Goal: Task Accomplishment & Management: Complete application form

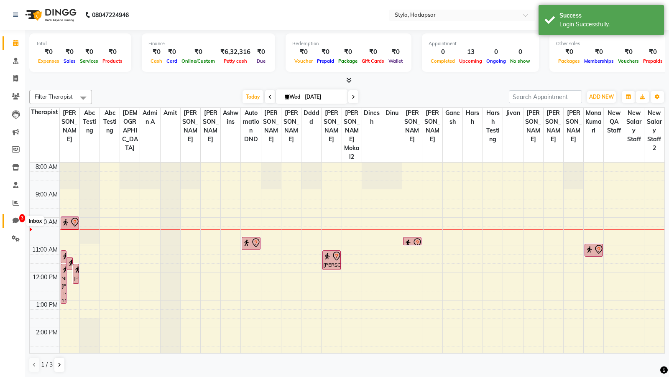
click at [13, 218] on icon at bounding box center [16, 221] width 6 height 6
select select "100"
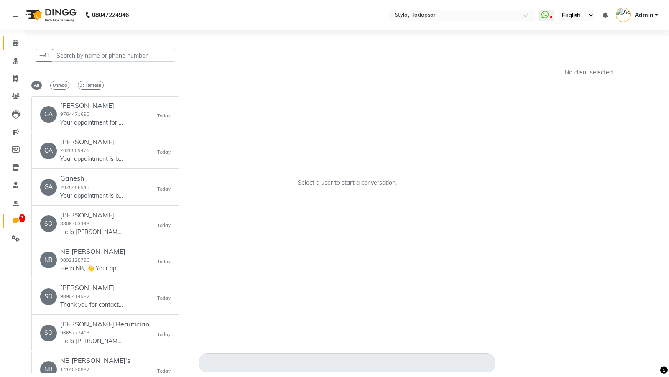
click at [15, 49] on link "Calendar" at bounding box center [13, 43] width 20 height 14
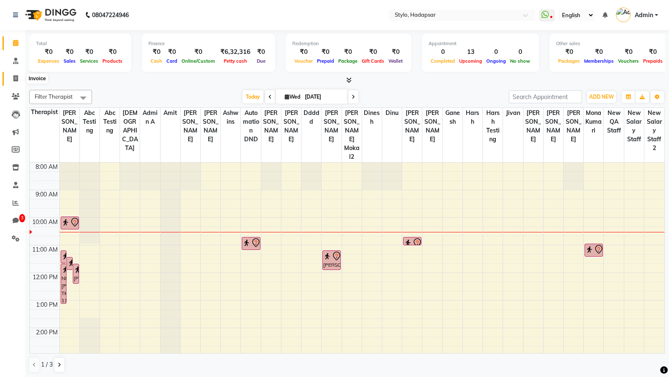
click at [9, 81] on span at bounding box center [15, 79] width 15 height 10
select select "service"
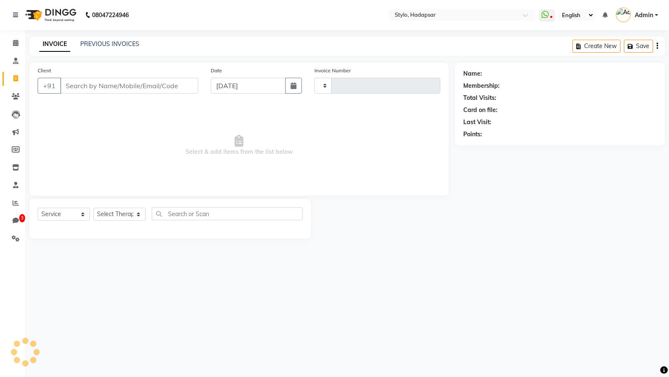
type input "764"
select select "157"
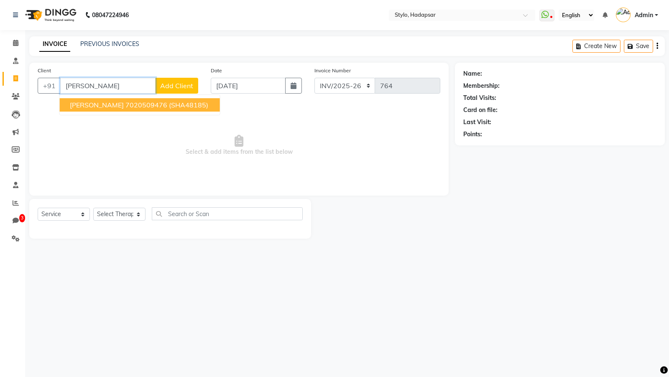
click at [126, 102] on ngb-highlight "7020509476" at bounding box center [147, 105] width 42 height 8
type input "7020509476"
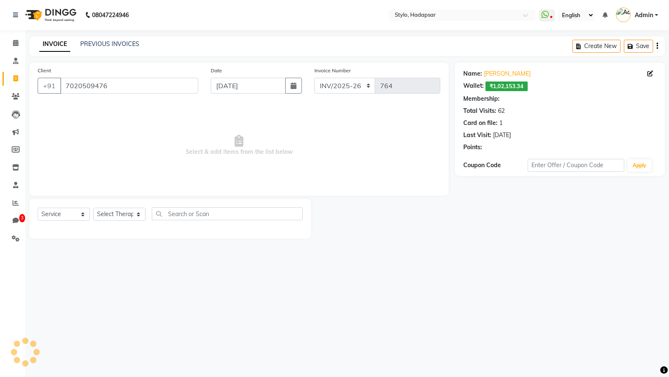
select select "6: Object"
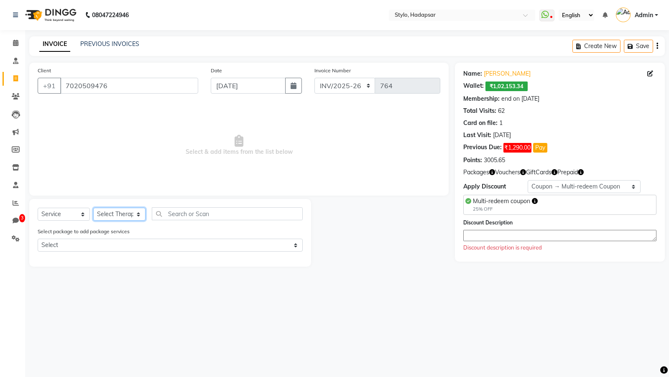
click at [114, 219] on select "Select Therapist AAAb aadi [PERSON_NAME] abc testing Abc testing abhi Admin A A…" at bounding box center [119, 214] width 52 height 13
click at [496, 75] on link "[PERSON_NAME]" at bounding box center [507, 73] width 47 height 9
click at [104, 218] on select "Select Therapist AAAb aadi [PERSON_NAME] abc testing Abc testing abhi Admin A A…" at bounding box center [119, 214] width 52 height 13
select select "2651"
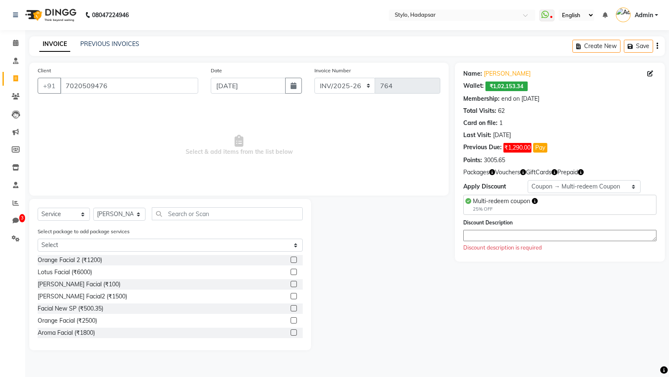
click at [292, 259] on label at bounding box center [294, 260] width 6 height 6
click at [292, 259] on input "checkbox" at bounding box center [293, 260] width 5 height 5
checkbox input "true"
select select "Z73944"
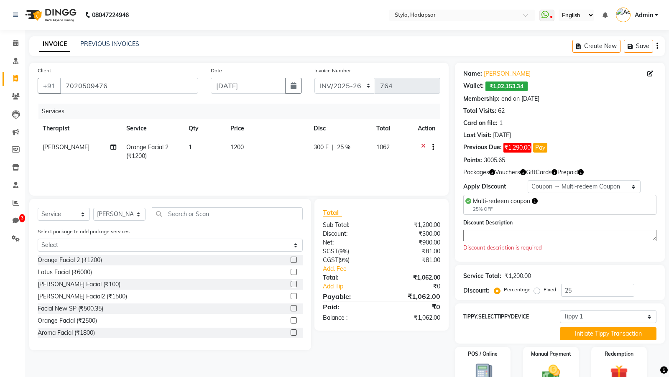
checkbox input "false"
click at [541, 187] on select "Select Membership → Membership Redemption Test Membership → testing San Members…" at bounding box center [584, 186] width 113 height 13
select select "0:"
type input "0"
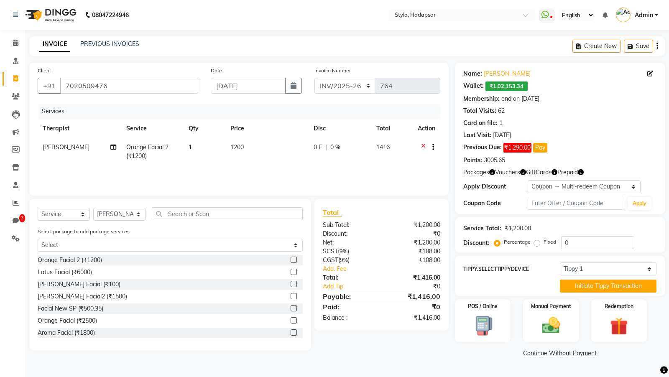
click at [534, 356] on link "Continue Without Payment" at bounding box center [560, 353] width 207 height 9
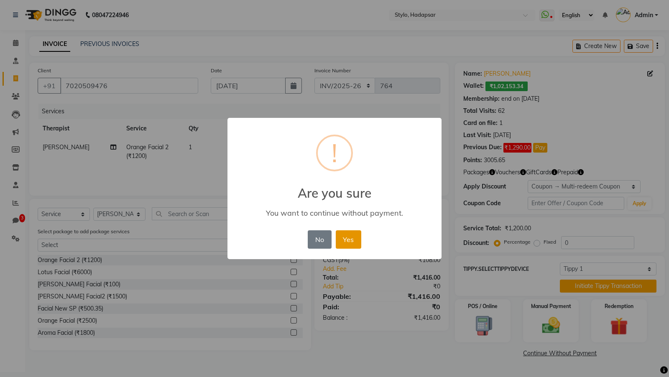
click at [353, 235] on button "Yes" at bounding box center [349, 240] width 26 height 18
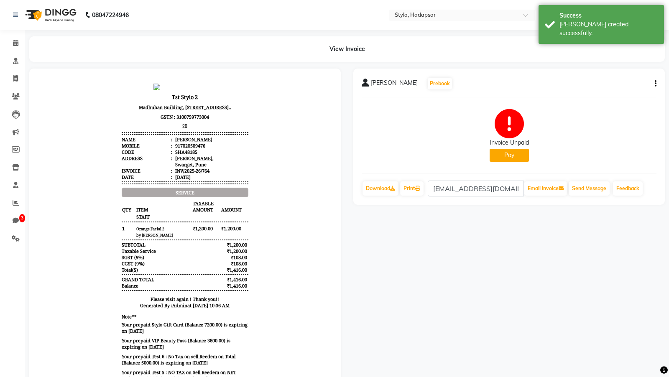
click at [655, 84] on icon "button" at bounding box center [656, 84] width 2 height 0
click at [579, 95] on div "Edit Invoice" at bounding box center [600, 94] width 86 height 10
select select "service"
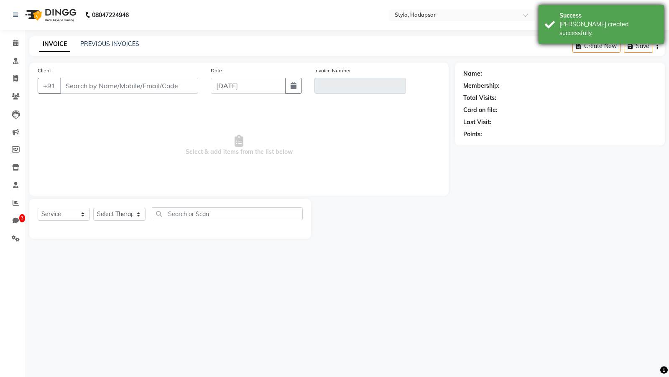
click at [602, 33] on div "Success Bill created successfully." at bounding box center [602, 24] width 126 height 39
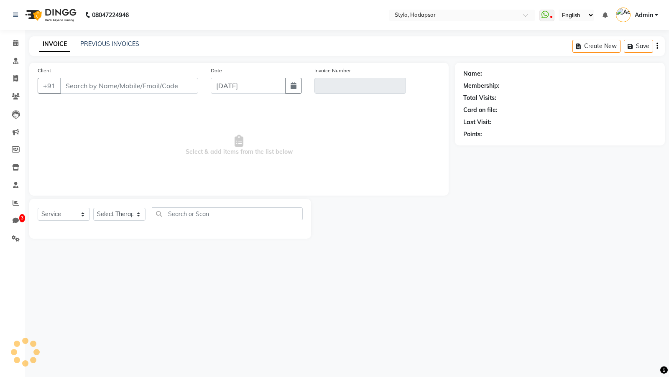
type input "7020509476"
type input "INV/2025-26/764"
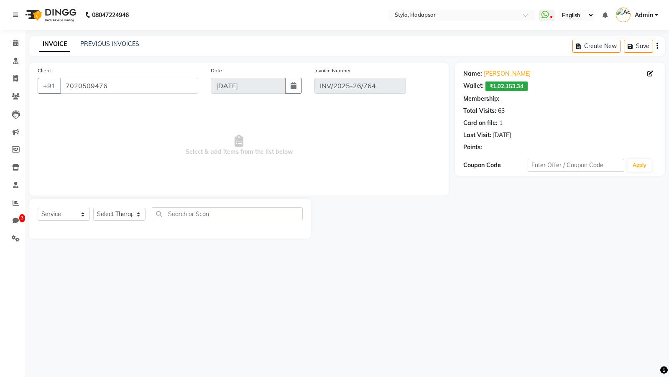
select select "6: Object"
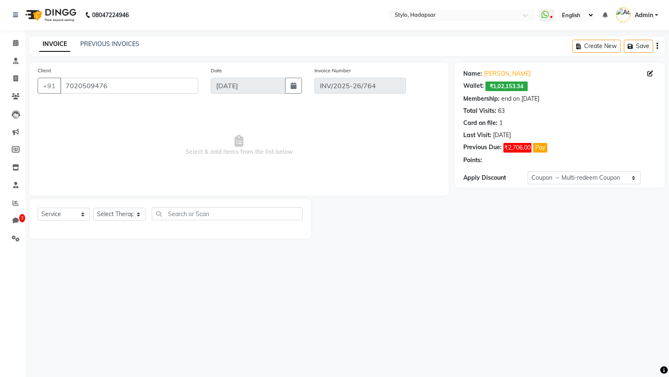
select select "select"
select select "Z73944"
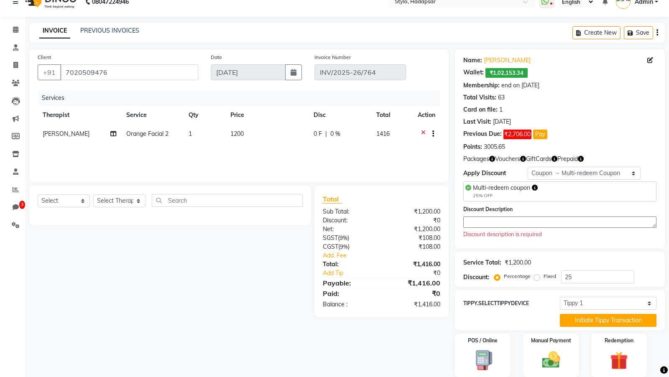
scroll to position [41, 0]
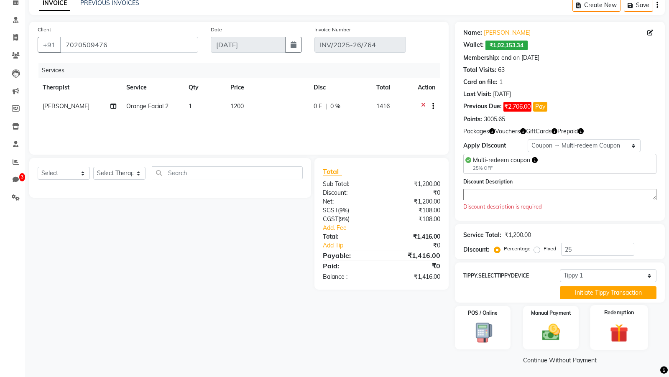
click at [617, 319] on div "Redemption" at bounding box center [619, 327] width 58 height 45
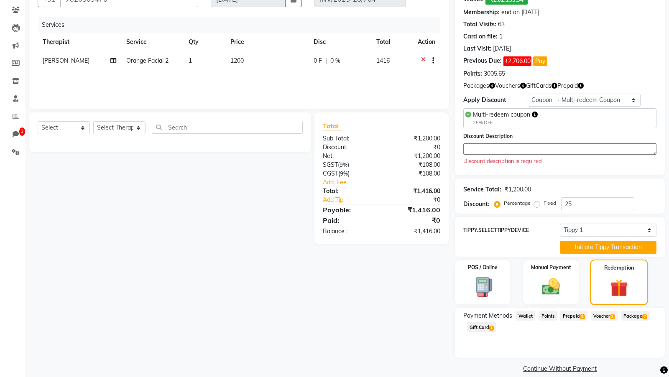
scroll to position [95, 0]
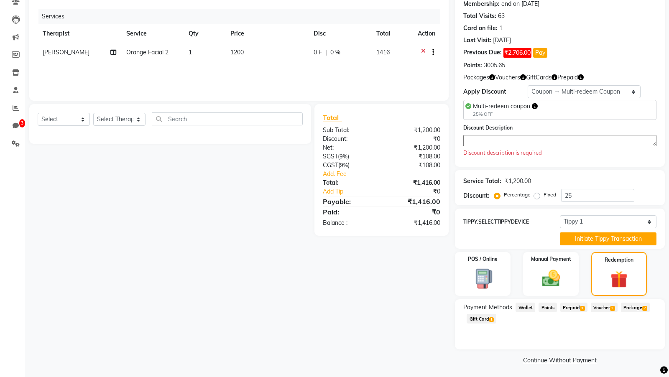
click at [527, 309] on span "Wallet" at bounding box center [526, 308] width 20 height 10
drag, startPoint x: 462, startPoint y: 332, endPoint x: 546, endPoint y: 336, distance: 84.2
click at [546, 336] on div "Payment Methods Wallet Points Prepaid 3 Voucher 2 Package 7 Gift Card 1 Balance…" at bounding box center [560, 325] width 210 height 50
click at [539, 96] on select "Select Membership → Membership Redemption Test Membership → testing San Members…" at bounding box center [584, 91] width 113 height 13
select select "0:"
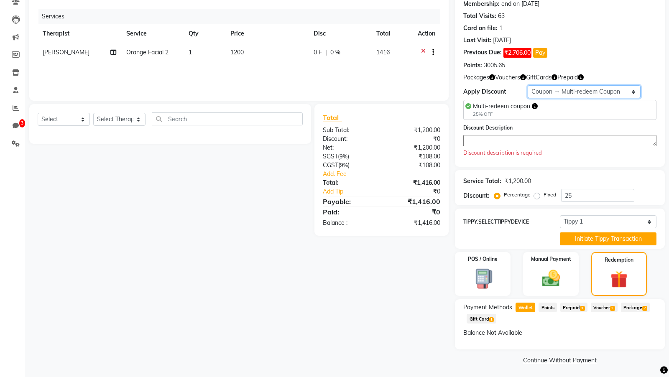
type input "0"
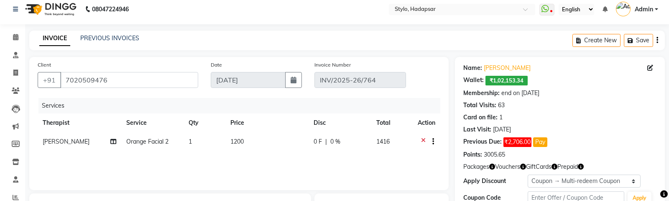
scroll to position [144, 0]
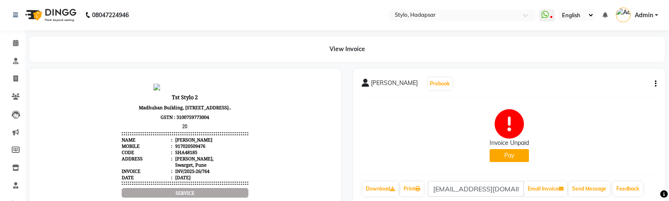
click at [657, 84] on icon "button" at bounding box center [656, 84] width 2 height 0
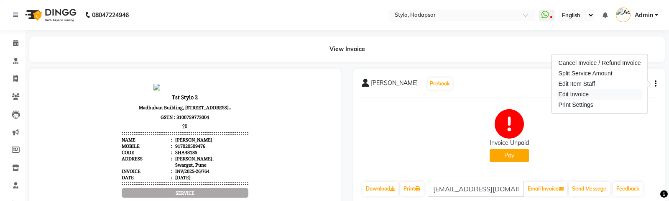
click at [566, 94] on div "Edit Invoice" at bounding box center [600, 94] width 86 height 10
select select "service"
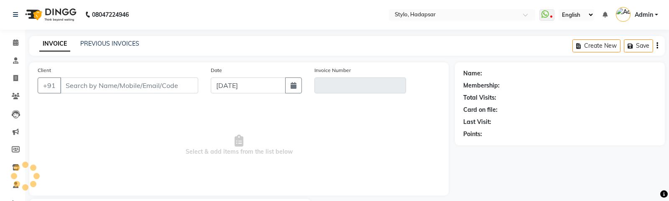
scroll to position [50, 0]
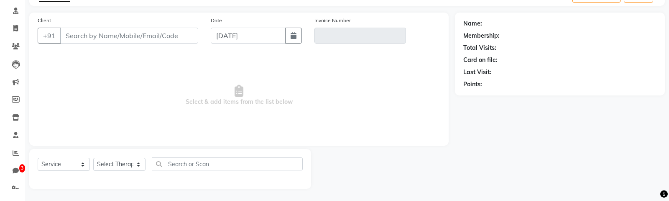
type input "7020509476"
type input "INV/2025-26/764"
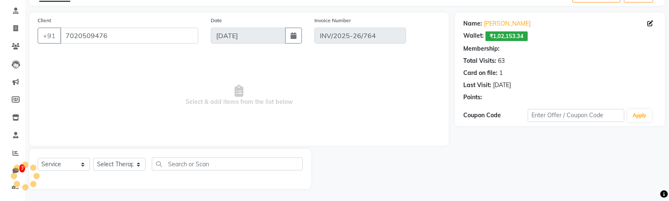
select select "6: Object"
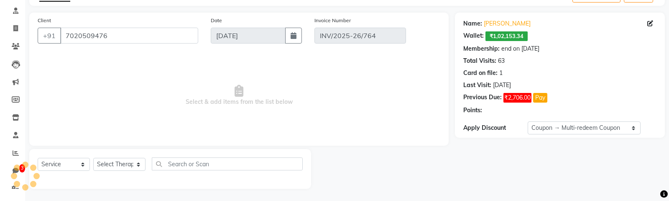
select select "select"
select select "Z73944"
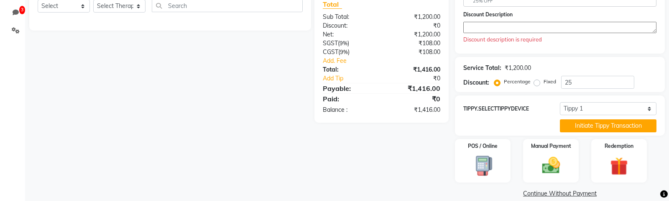
scroll to position [218, 0]
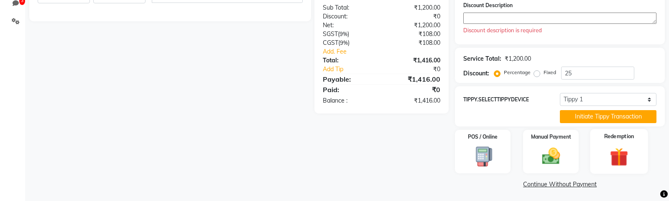
click at [603, 141] on div "Redemption" at bounding box center [619, 151] width 58 height 45
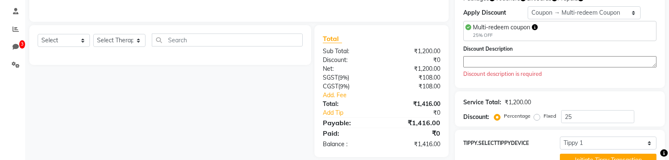
scroll to position [308, 0]
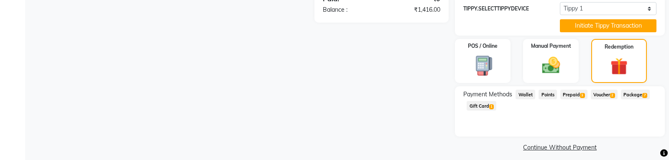
click at [526, 92] on span "Wallet" at bounding box center [526, 95] width 20 height 10
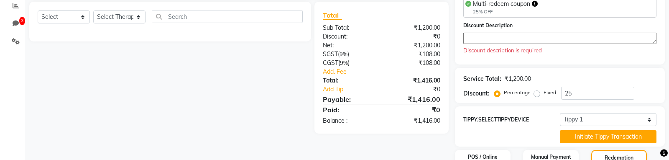
scroll to position [313, 0]
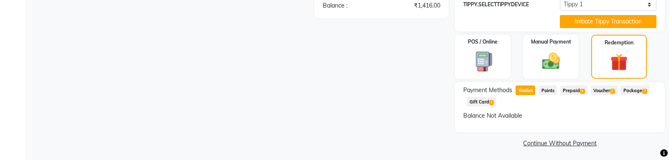
drag, startPoint x: 464, startPoint y: 115, endPoint x: 523, endPoint y: 116, distance: 58.6
click at [523, 116] on div "Balance Not Available" at bounding box center [560, 115] width 193 height 9
click at [512, 113] on div "Balance Not Available" at bounding box center [560, 115] width 193 height 9
drag, startPoint x: 461, startPoint y: 116, endPoint x: 489, endPoint y: 116, distance: 27.6
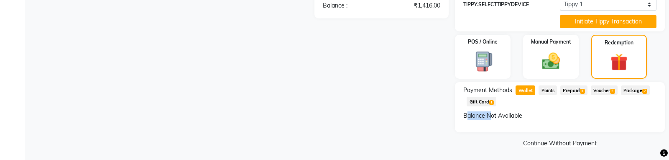
click at [489, 116] on div "Payment Methods Wallet Points Prepaid 3 Voucher 2 Package 7 Gift Card 1 Balance…" at bounding box center [560, 107] width 210 height 50
click at [517, 116] on div "Balance Not Available" at bounding box center [560, 115] width 193 height 9
drag, startPoint x: 524, startPoint y: 115, endPoint x: 464, endPoint y: 115, distance: 60.7
click at [464, 115] on div "Balance Not Available" at bounding box center [560, 115] width 193 height 9
click at [464, 114] on div "Balance Not Available" at bounding box center [560, 115] width 193 height 9
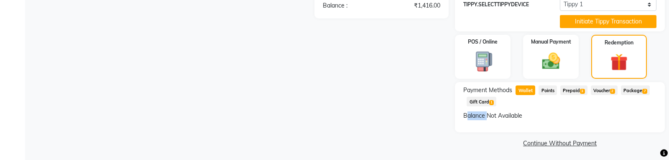
click at [464, 114] on div "Balance Not Available" at bounding box center [560, 115] width 193 height 9
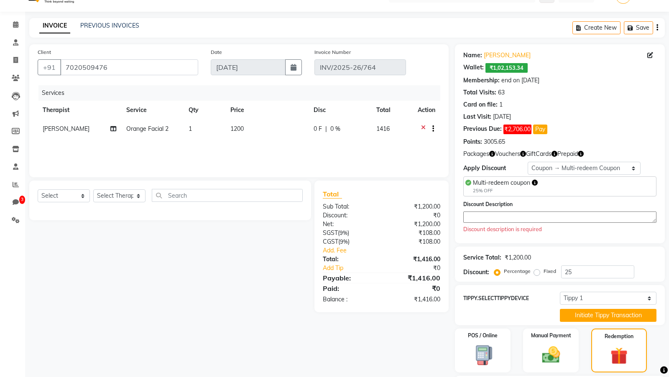
scroll to position [0, 0]
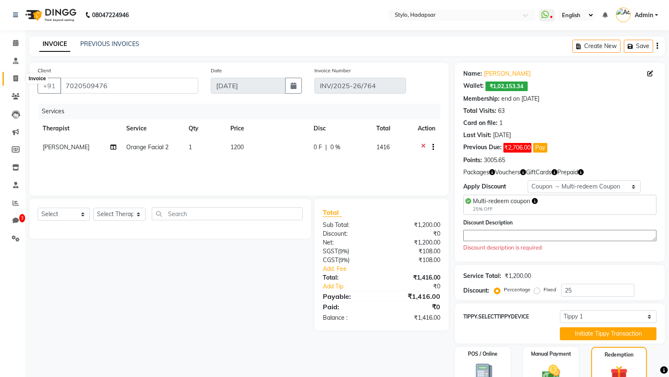
click at [17, 81] on icon at bounding box center [15, 78] width 5 height 6
select select "157"
select select "service"
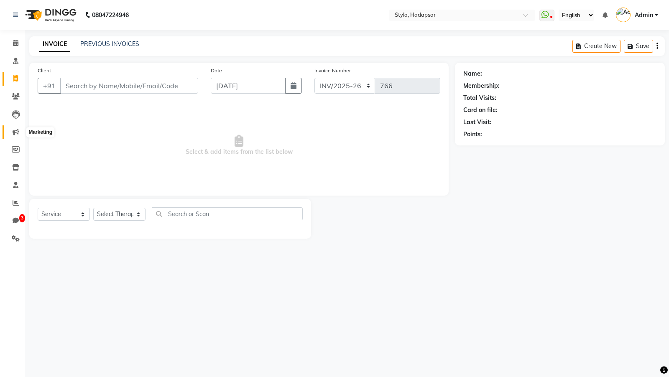
click at [12, 129] on span at bounding box center [15, 133] width 15 height 10
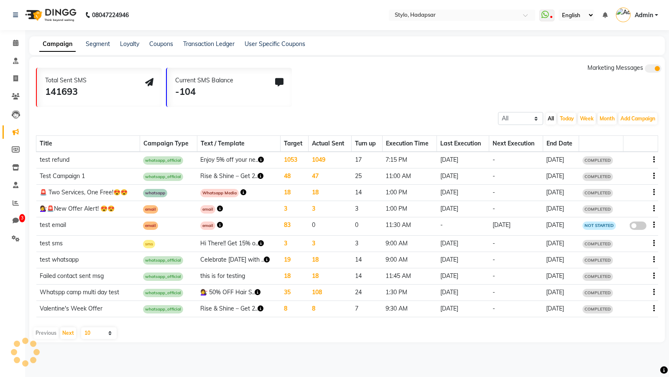
click at [149, 36] on div "Campaign Segment Loyalty Coupons Transaction Ledger User Specific Coupons" at bounding box center [347, 45] width 636 height 19
click at [157, 45] on link "Coupons" at bounding box center [161, 44] width 24 height 8
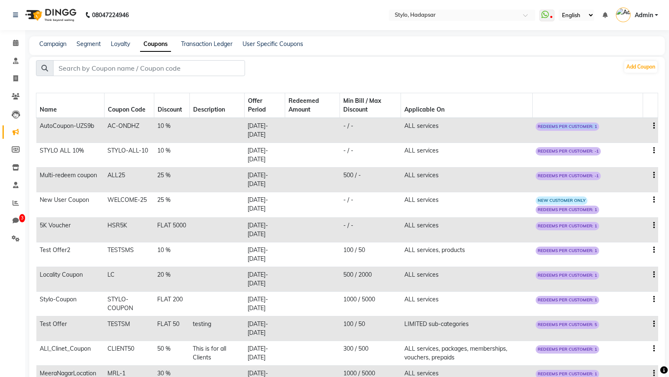
drag, startPoint x: 546, startPoint y: 125, endPoint x: 609, endPoint y: 126, distance: 62.8
click at [609, 126] on td "REDEEMS PER CUSTOMER: 1" at bounding box center [588, 130] width 110 height 25
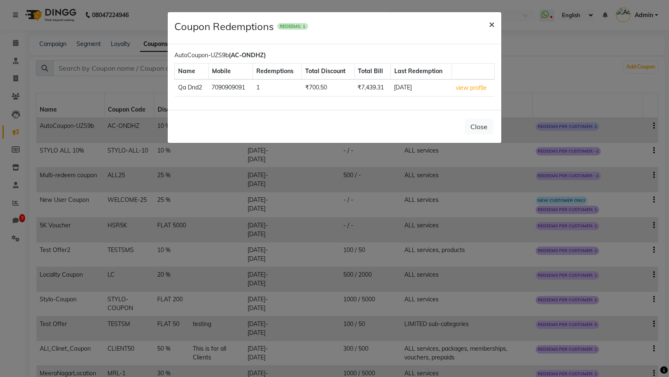
click at [490, 25] on span "×" at bounding box center [492, 24] width 6 height 13
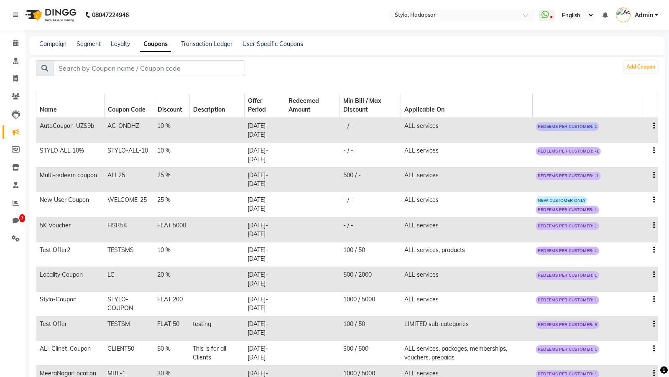
click at [655, 126] on icon "button" at bounding box center [655, 126] width 2 height 0
click at [629, 128] on div "Delete" at bounding box center [634, 131] width 20 height 10
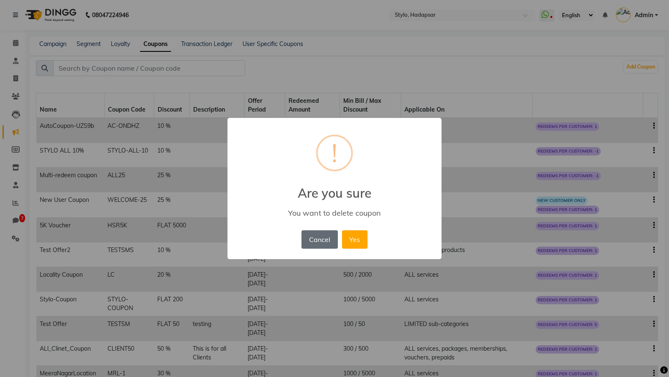
click at [317, 235] on button "Cancel" at bounding box center [320, 240] width 36 height 18
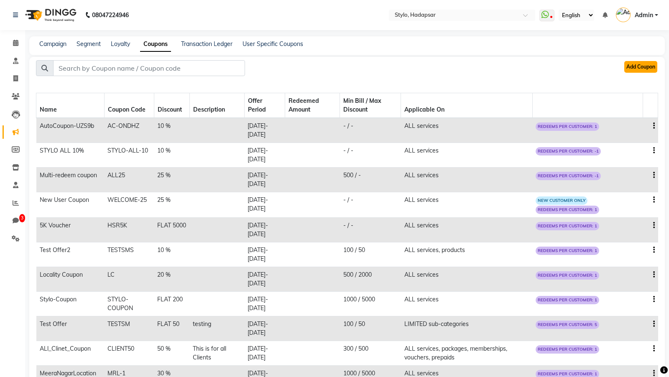
click at [641, 68] on button "Add Coupon" at bounding box center [641, 67] width 33 height 12
select select "ALL"
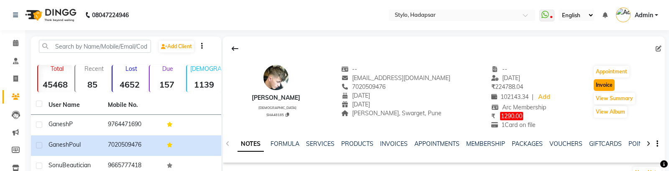
click at [603, 86] on button "Invoice" at bounding box center [604, 85] width 21 height 12
select select "service"
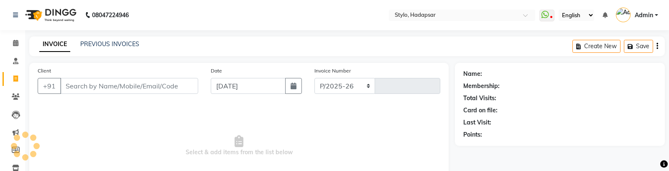
select select "157"
type input "765"
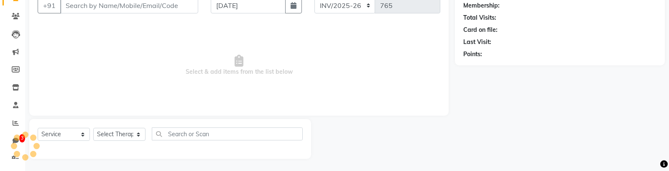
type input "7020509476"
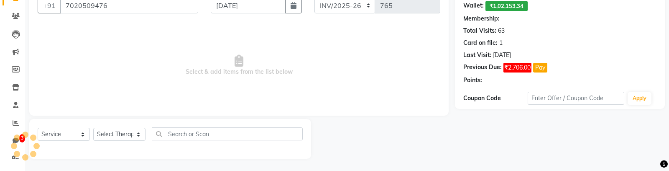
select select "6: Object"
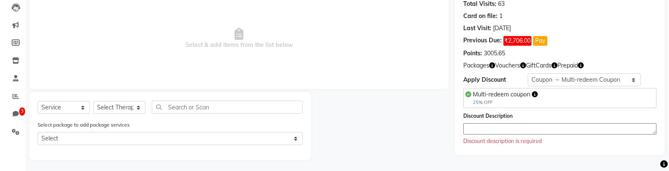
scroll to position [108, 0]
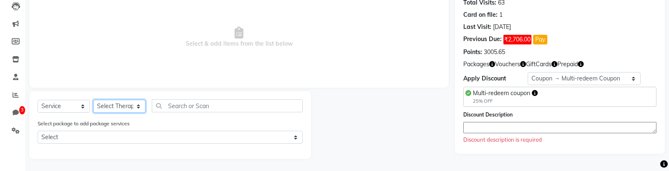
click at [129, 109] on select "Select Therapist AAAb aadi [PERSON_NAME] abc testing Abc testing abhi Admin A A…" at bounding box center [119, 106] width 52 height 13
select select "5396"
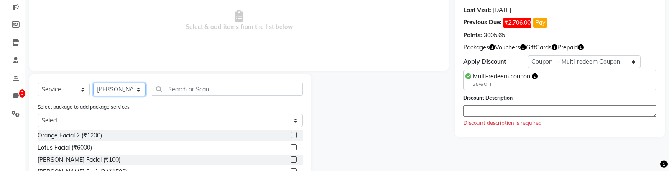
scroll to position [134, 0]
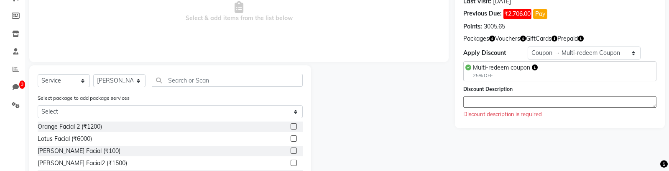
click at [294, 124] on label at bounding box center [294, 126] width 6 height 6
click at [294, 124] on input "checkbox" at bounding box center [293, 126] width 5 height 5
checkbox input "true"
select select "Z73944"
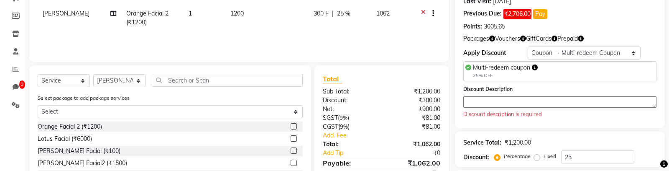
checkbox input "false"
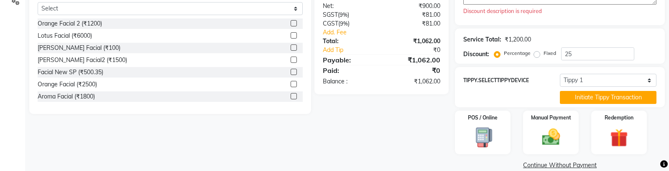
scroll to position [248, 0]
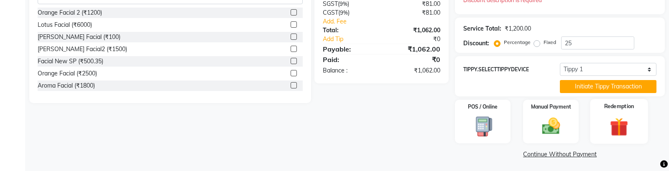
click at [597, 127] on div "Redemption" at bounding box center [619, 121] width 58 height 45
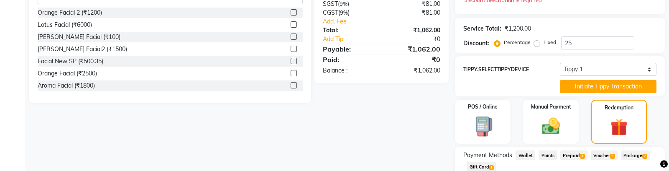
click at [522, 151] on span "Wallet" at bounding box center [526, 155] width 20 height 10
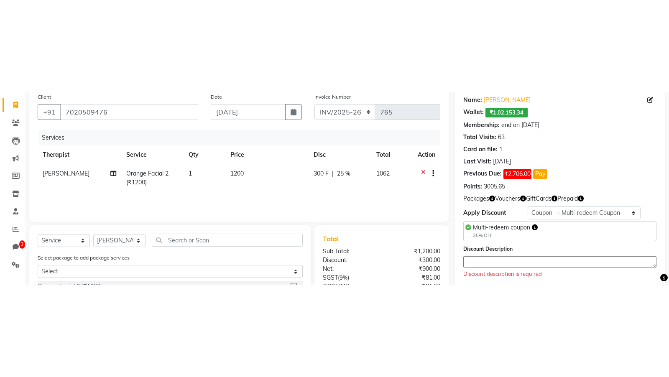
scroll to position [0, 0]
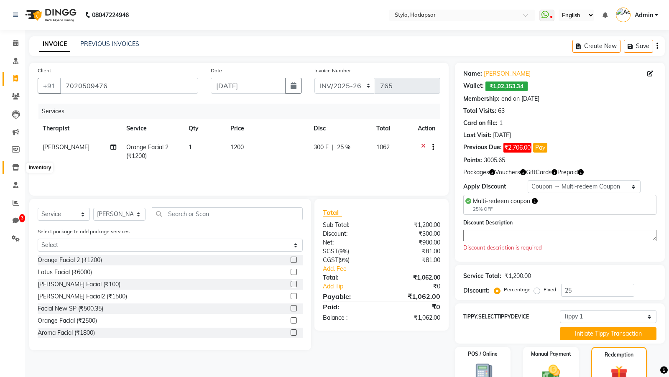
click at [15, 168] on icon at bounding box center [15, 167] width 7 height 6
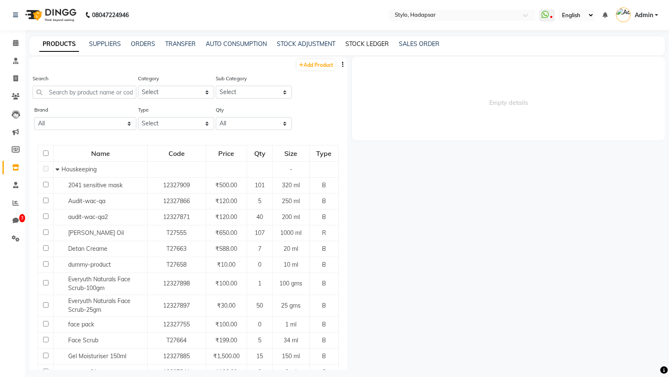
click at [368, 45] on link "STOCK LEDGER" at bounding box center [368, 44] width 44 height 8
select select "all"
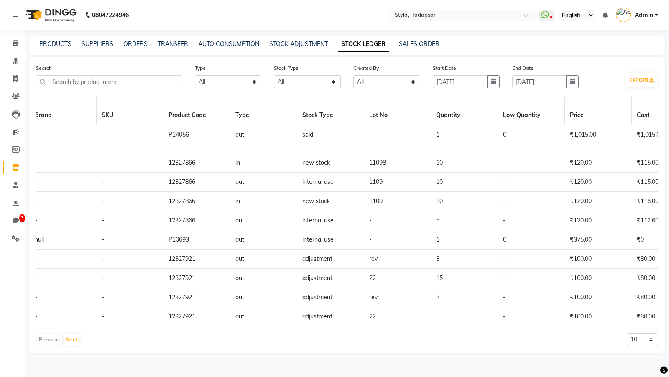
scroll to position [0, 407]
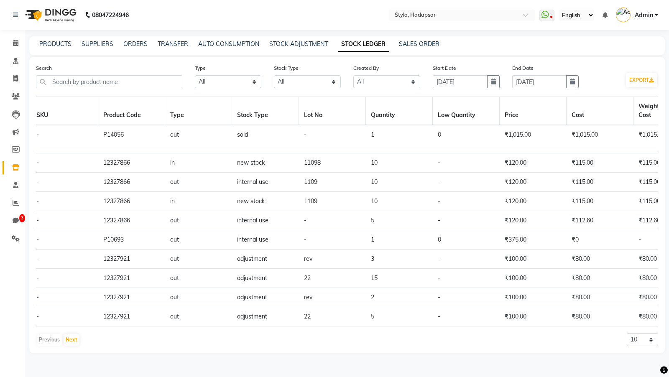
drag, startPoint x: 382, startPoint y: 164, endPoint x: 323, endPoint y: 167, distance: 59.5
click at [323, 167] on tr "Other Houskeeping Audit-wac-qa 12327866 Both - - 12327866 in new stock 11098 10…" at bounding box center [333, 163] width 1406 height 19
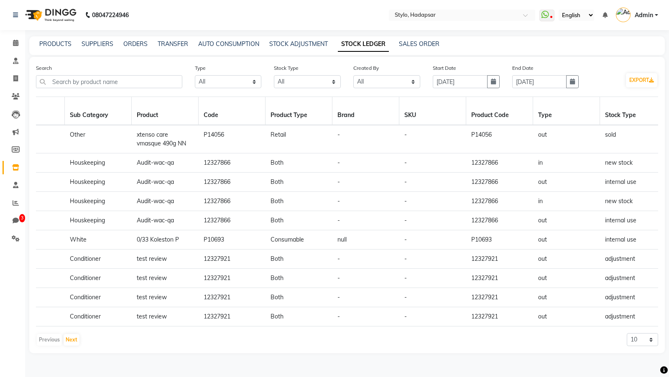
scroll to position [0, 2]
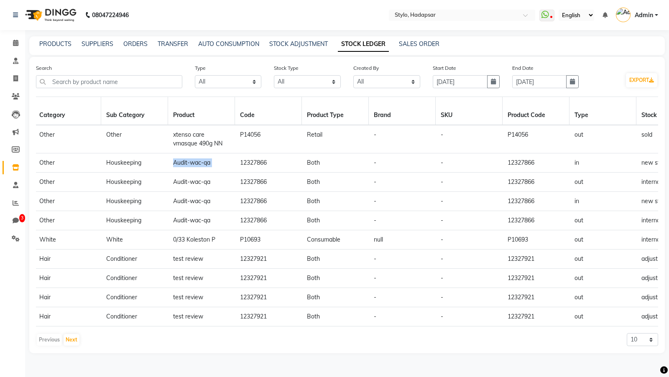
drag, startPoint x: 169, startPoint y: 167, endPoint x: 172, endPoint y: 164, distance: 4.4
click at [172, 164] on td "Audit-wac-qa" at bounding box center [201, 163] width 67 height 19
copy td "Audit-wac-qa"
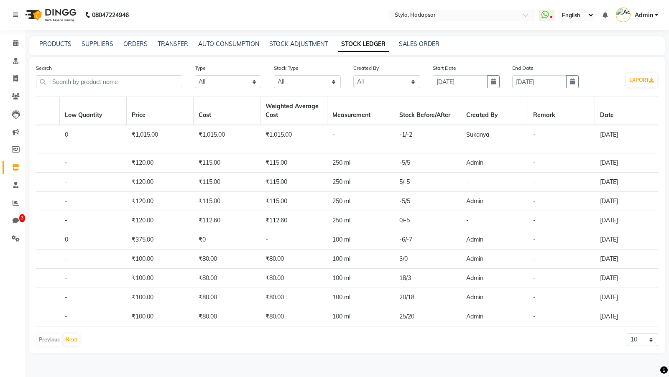
scroll to position [0, 783]
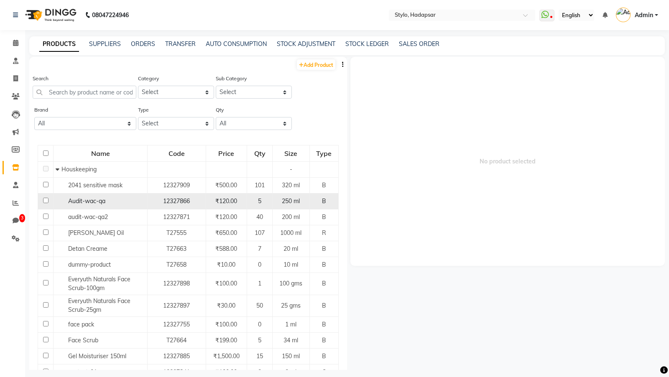
click at [73, 199] on span "Audit-wac-qa" at bounding box center [86, 202] width 37 height 8
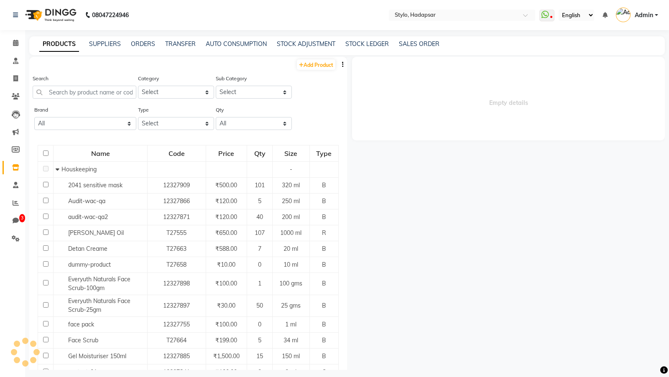
select select
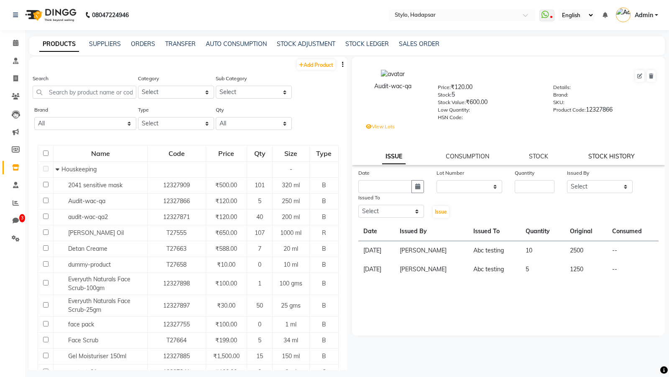
click at [608, 159] on link "STOCK HISTORY" at bounding box center [612, 157] width 46 height 8
select select "all"
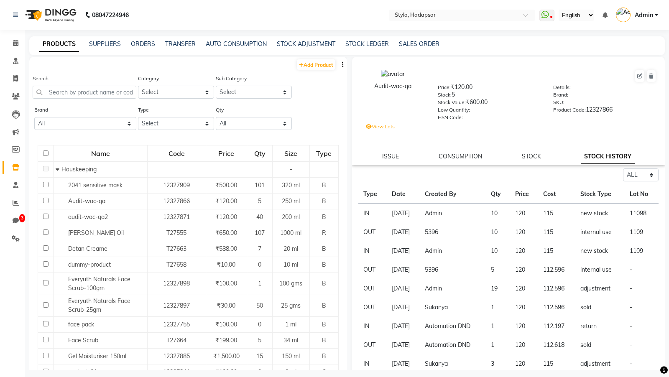
drag, startPoint x: 414, startPoint y: 86, endPoint x: 368, endPoint y: 88, distance: 46.1
click at [368, 88] on div "Audit-wac-qa" at bounding box center [393, 86] width 65 height 9
copy div "Audit-wac-qa"
click at [16, 203] on icon at bounding box center [16, 203] width 6 height 6
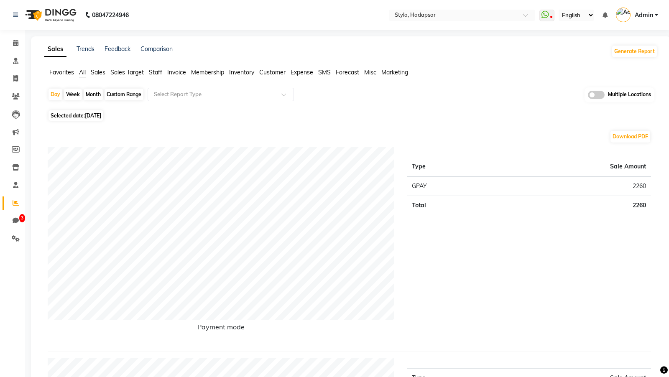
click at [237, 73] on span "Inventory" at bounding box center [241, 73] width 25 height 8
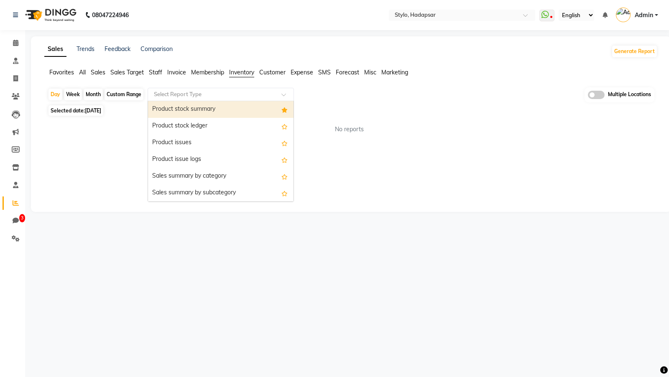
click at [193, 92] on input "text" at bounding box center [212, 94] width 121 height 8
click at [185, 106] on div "Product stock summary" at bounding box center [221, 109] width 146 height 17
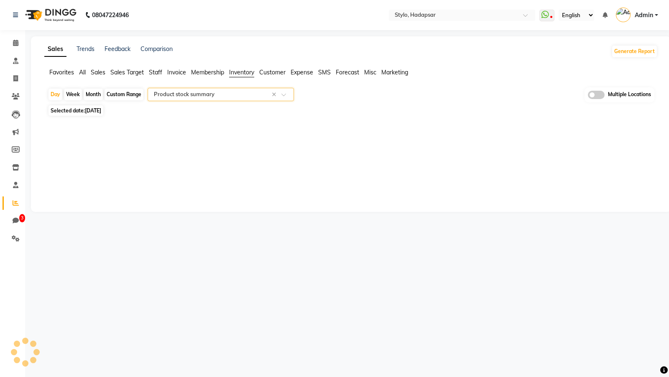
select select "filtered_report"
select select "csv"
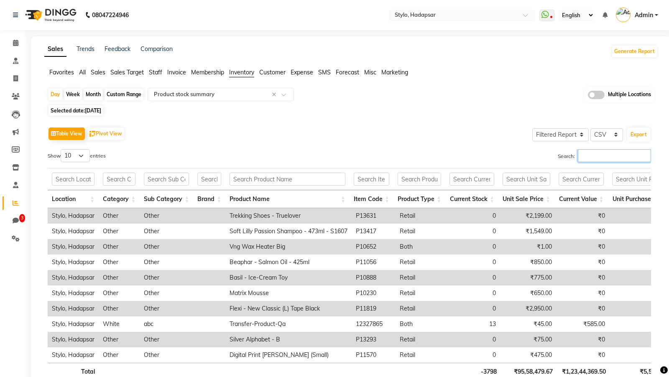
click at [593, 153] on input "Search:" at bounding box center [614, 155] width 73 height 13
paste input "Audit-wac-qa"
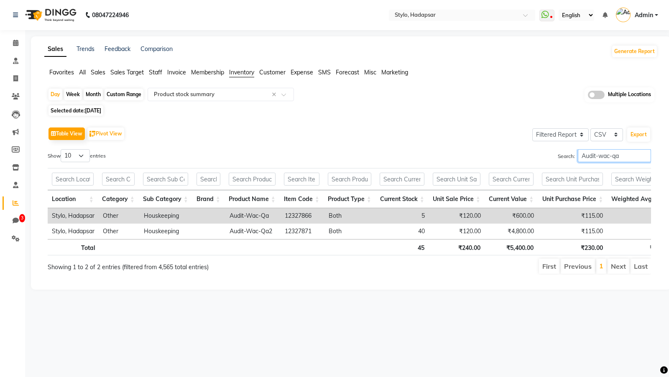
type input "Audit-wac-qa"
drag, startPoint x: 428, startPoint y: 215, endPoint x: 413, endPoint y: 217, distance: 15.6
click at [413, 217] on td "5" at bounding box center [403, 215] width 53 height 15
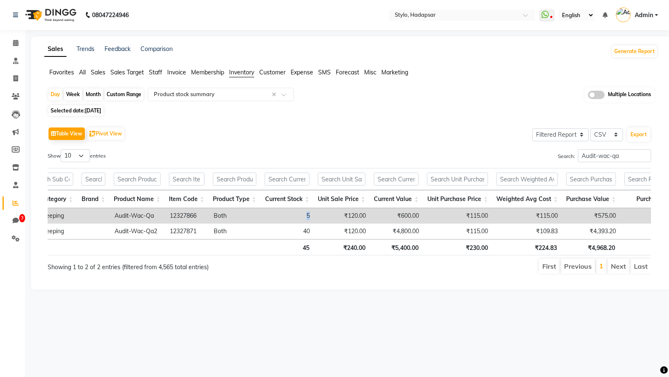
scroll to position [0, 168]
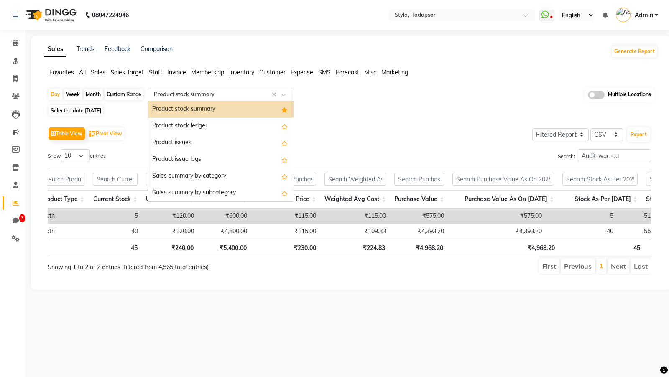
click at [203, 90] on input "text" at bounding box center [212, 94] width 121 height 8
click at [186, 125] on div "Product stock ledger" at bounding box center [221, 126] width 146 height 17
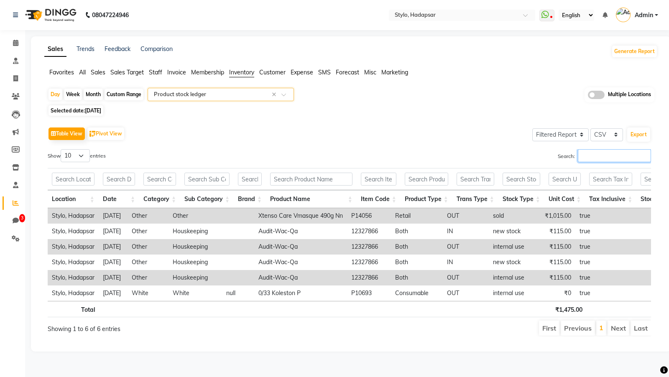
click at [594, 155] on input "Search:" at bounding box center [614, 155] width 73 height 13
paste input "Audit-wac-qa"
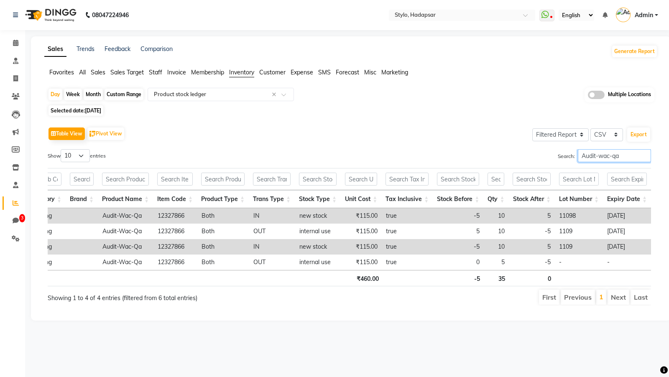
type input "Audit-wac-qa"
drag, startPoint x: 505, startPoint y: 218, endPoint x: 490, endPoint y: 218, distance: 15.5
click at [490, 218] on td "10" at bounding box center [496, 215] width 25 height 15
drag, startPoint x: 553, startPoint y: 217, endPoint x: 535, endPoint y: 215, distance: 18.1
click at [535, 215] on td "5" at bounding box center [532, 215] width 46 height 15
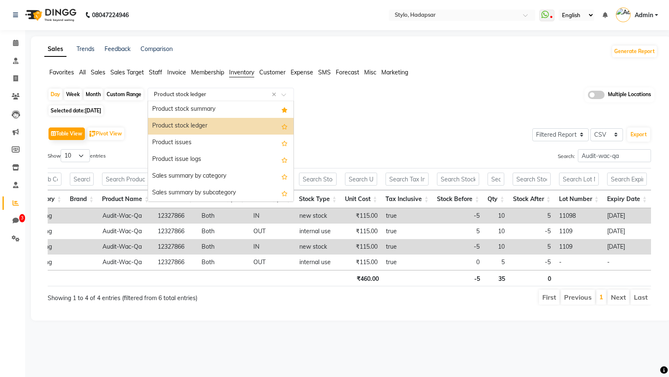
click at [191, 96] on input "text" at bounding box center [212, 94] width 121 height 8
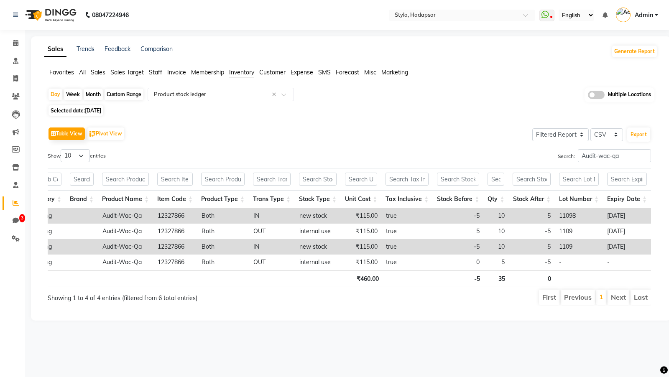
click at [258, 44] on div "Sales Trends Feedback Comparison Generate Report Favorites All Sales Sales Targ…" at bounding box center [351, 178] width 641 height 285
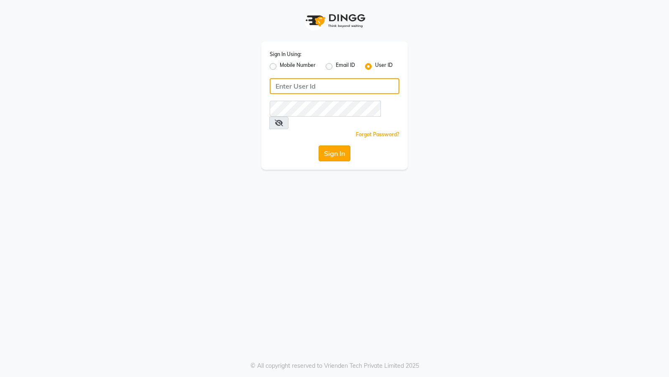
type input "e1-922"
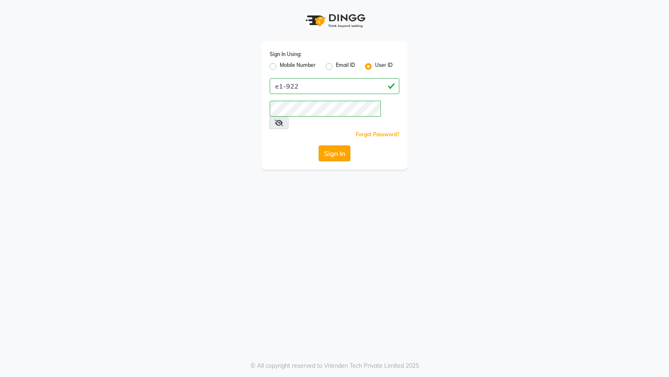
click at [334, 146] on button "Sign In" at bounding box center [335, 154] width 32 height 16
